Goal: Find specific page/section: Find specific page/section

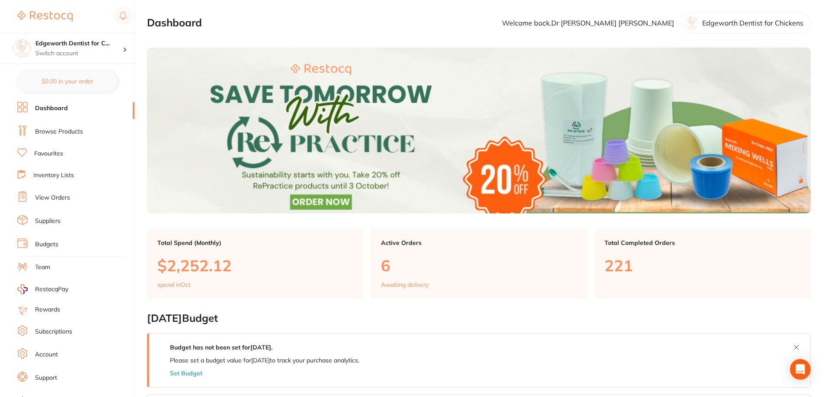
click at [47, 198] on link "View Orders" at bounding box center [52, 198] width 35 height 9
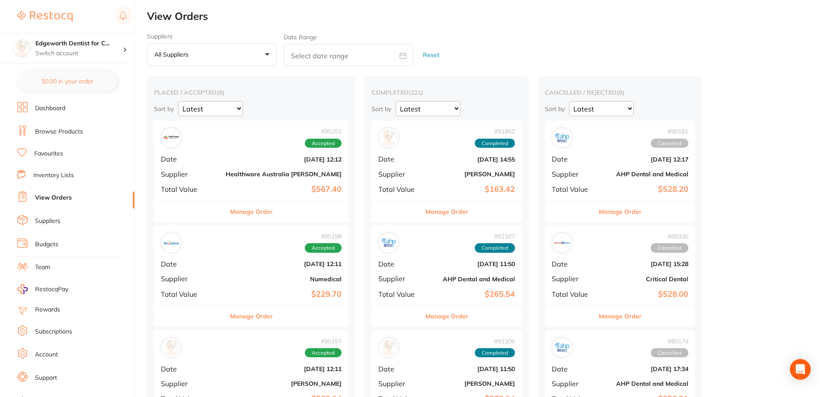
click at [260, 179] on div "# 95202 Accepted Date [DATE] 12:12 Supplier Healthware [GEOGRAPHIC_DATA] [PERSO…" at bounding box center [251, 161] width 195 height 80
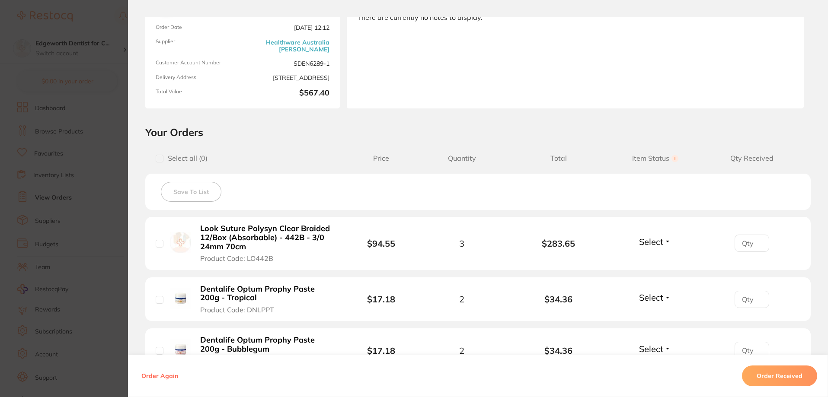
scroll to position [216, 0]
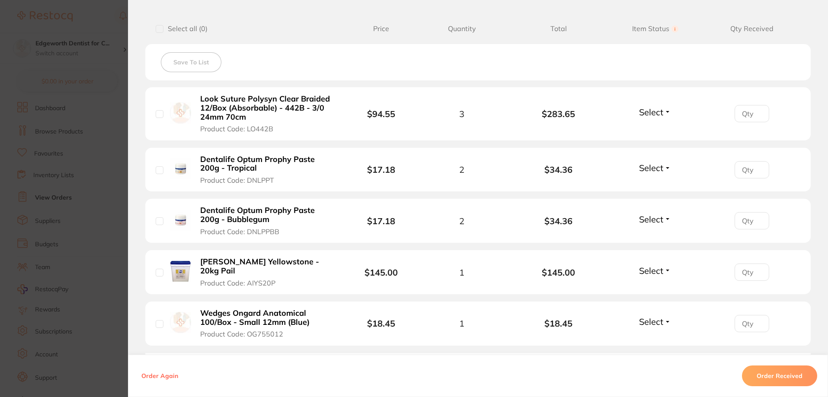
click at [98, 84] on section "Order ID: Restocq- 95202 Order Information Accepted Order Order Date [DATE] 12:…" at bounding box center [414, 198] width 828 height 397
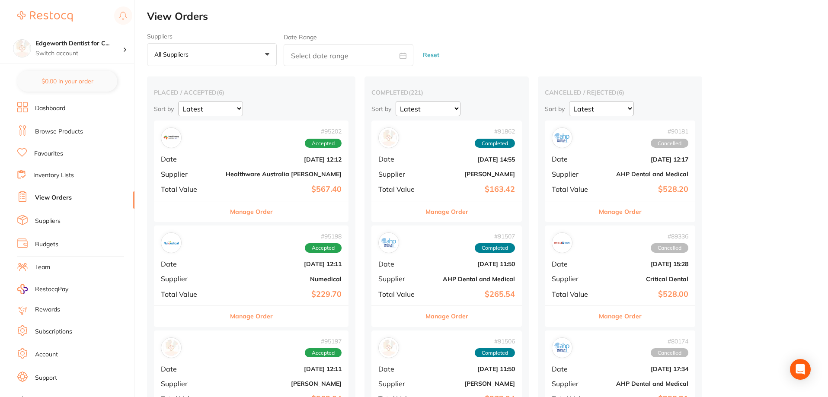
click at [52, 133] on link "Browse Products" at bounding box center [59, 132] width 48 height 9
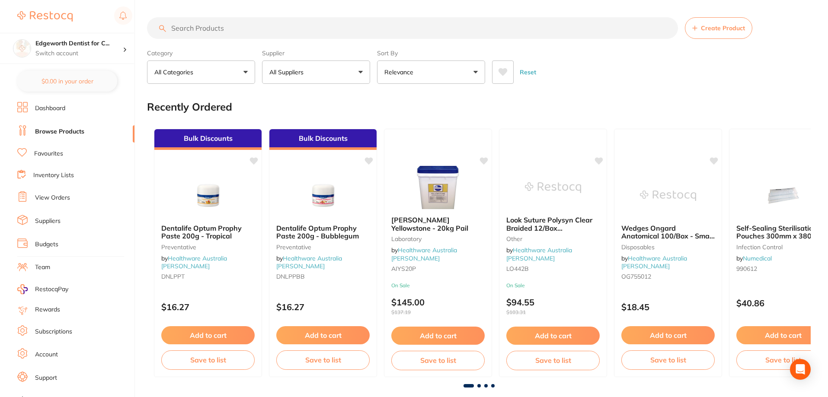
click at [276, 24] on input "search" at bounding box center [412, 28] width 531 height 22
click at [290, 65] on button "All Suppliers" at bounding box center [316, 72] width 108 height 23
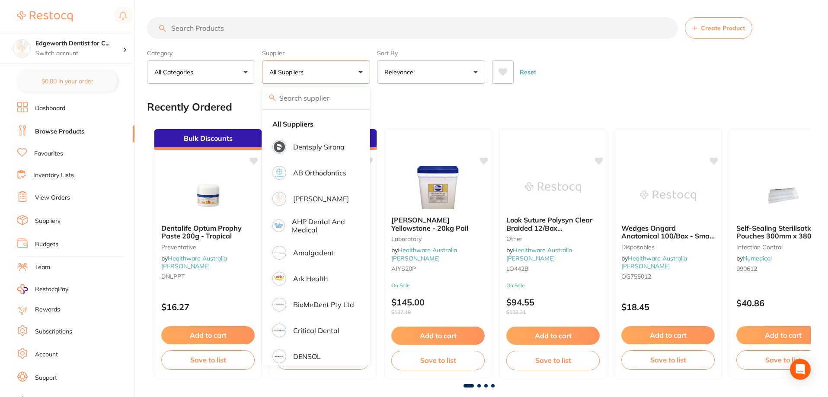
click at [295, 74] on p "All Suppliers" at bounding box center [288, 72] width 38 height 9
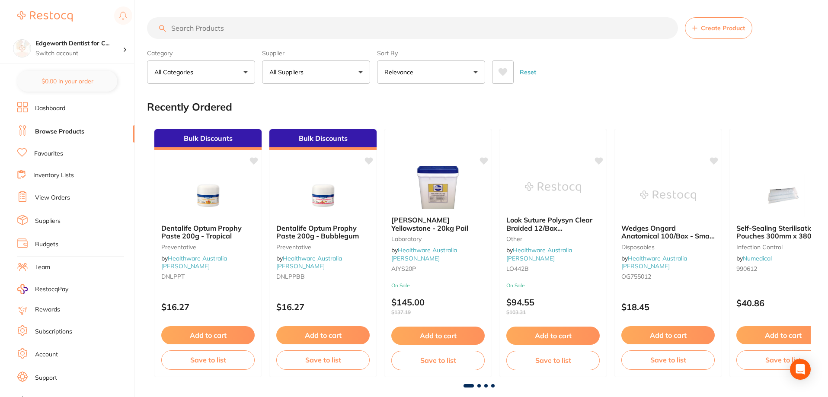
click at [296, 78] on button "All Suppliers" at bounding box center [316, 72] width 108 height 23
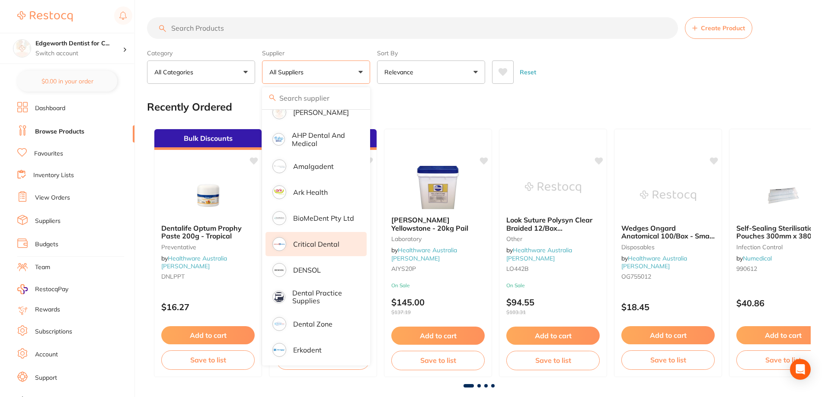
scroll to position [216, 0]
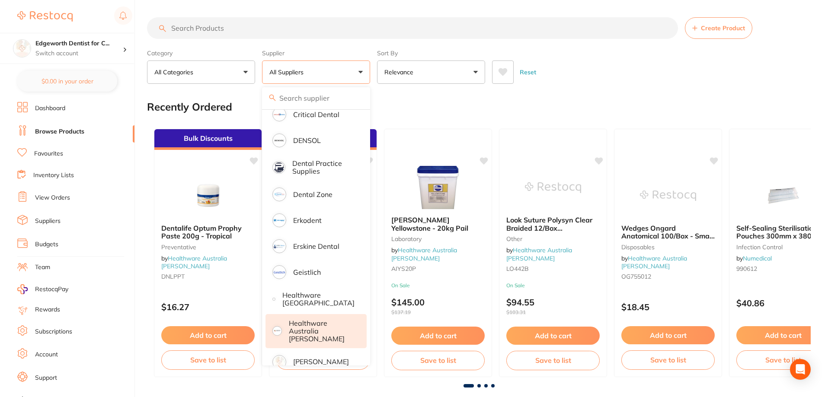
click at [306, 327] on p "Healthware Australia [PERSON_NAME]" at bounding box center [322, 332] width 66 height 24
